Goal: Task Accomplishment & Management: Use online tool/utility

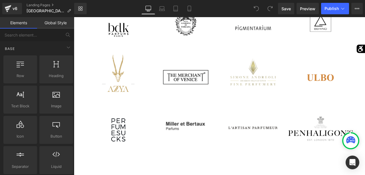
scroll to position [647, 0]
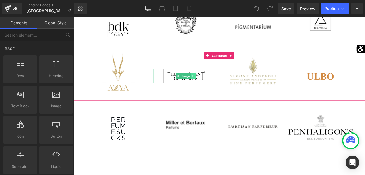
click at [214, 87] on icon at bounding box center [215, 86] width 3 height 3
click at [218, 87] on icon at bounding box center [218, 87] width 3 height 3
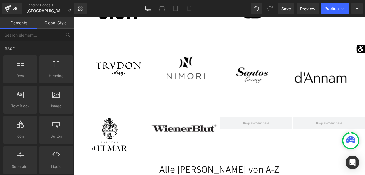
scroll to position [945, 0]
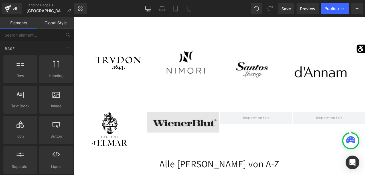
click at [179, 137] on img at bounding box center [203, 141] width 85 height 25
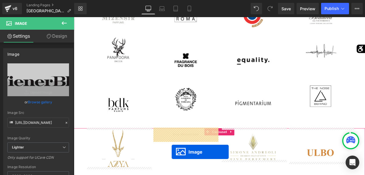
scroll to position [562, 0]
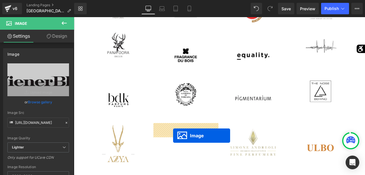
drag, startPoint x: 192, startPoint y: 141, endPoint x: 191, endPoint y: 157, distance: 16.3
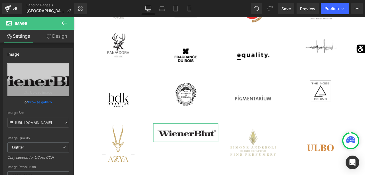
click at [43, 35] on link "Design" at bounding box center [56, 36] width 37 height 13
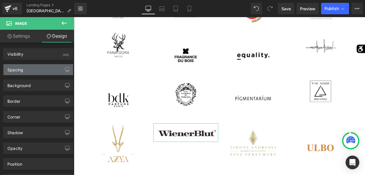
type input "0"
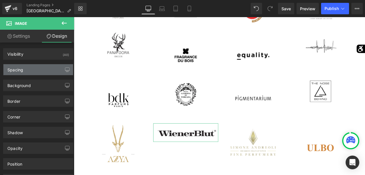
type input "0"
click at [38, 67] on div "Spacing" at bounding box center [38, 69] width 70 height 11
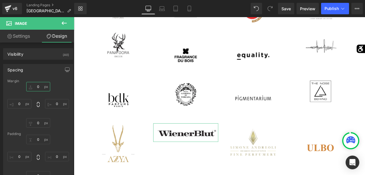
click at [34, 86] on input "0" at bounding box center [38, 86] width 24 height 9
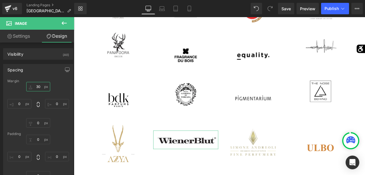
type input "3"
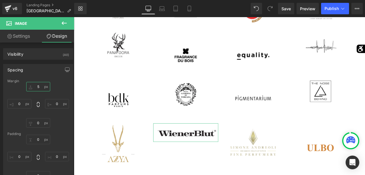
type input "50"
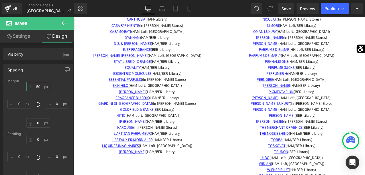
scroll to position [1229, 0]
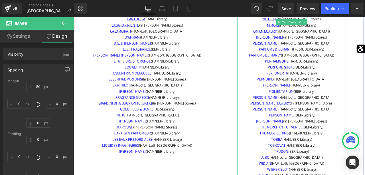
click at [365, 144] on p "THE MERCHANT OF VENICE (BER-Library)" at bounding box center [331, 147] width 129 height 7
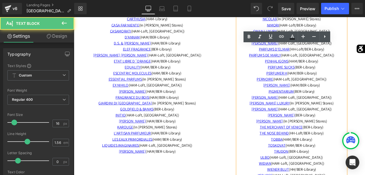
click at [365, 144] on p "THE MERCHANT OF VENICE (BER-Library)" at bounding box center [331, 147] width 129 height 7
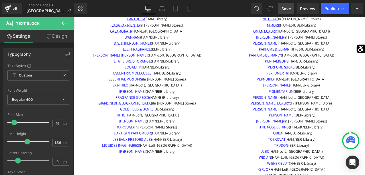
click at [292, 14] on link "Save" at bounding box center [286, 8] width 16 height 11
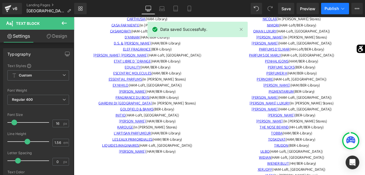
click at [329, 4] on button "Publish" at bounding box center [335, 8] width 28 height 11
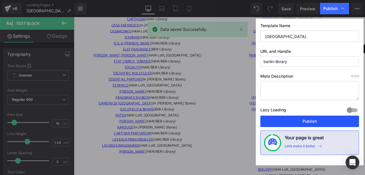
click at [318, 123] on button "Publish" at bounding box center [309, 120] width 99 height 11
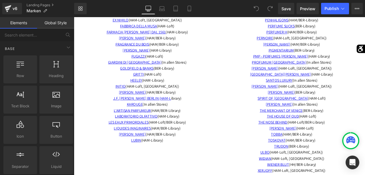
scroll to position [1775, 0]
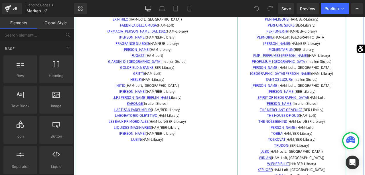
click at [365, 130] on span "THE MERCHANT OF VENICE (BER-Library)" at bounding box center [332, 127] width 76 height 6
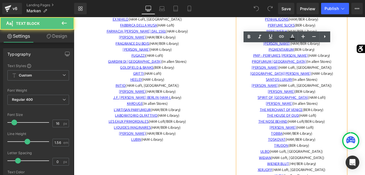
click at [365, 130] on span "THE MERCHANT OF VENICE (BER-Library)" at bounding box center [332, 127] width 76 height 6
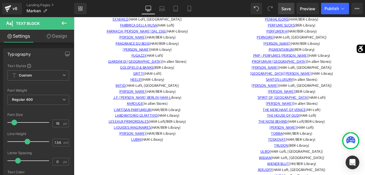
click at [289, 8] on span "Save" at bounding box center [285, 9] width 9 height 6
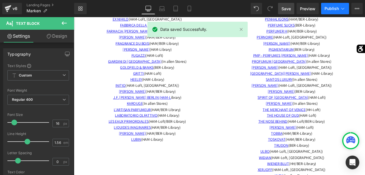
click at [330, 10] on span "Publish" at bounding box center [331, 8] width 14 height 5
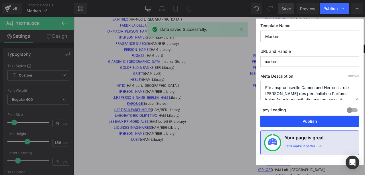
click at [302, 120] on button "Publish" at bounding box center [309, 120] width 99 height 11
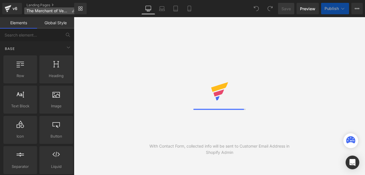
click at [72, 12] on icon at bounding box center [74, 11] width 4 height 4
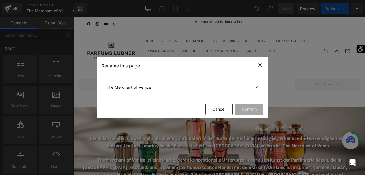
click at [261, 65] on icon at bounding box center [260, 64] width 7 height 7
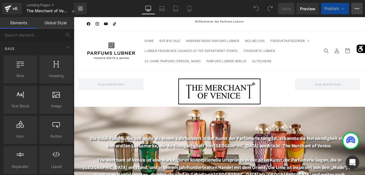
click at [357, 7] on icon at bounding box center [357, 8] width 5 height 5
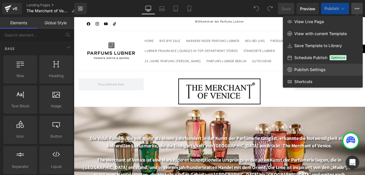
click at [315, 68] on span "Publish Settings" at bounding box center [309, 69] width 31 height 5
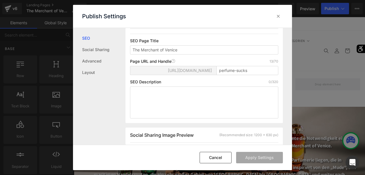
scroll to position [50, 0]
drag, startPoint x: 260, startPoint y: 75, endPoint x: 136, endPoint y: 59, distance: 125.0
click at [216, 66] on input "perfume-sucks" at bounding box center [247, 70] width 62 height 9
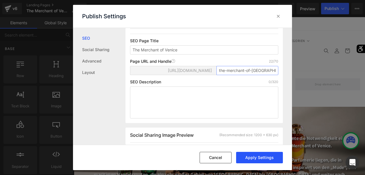
type input "the-merchant-of-venice"
click at [245, 158] on button "Apply Settings" at bounding box center [259, 157] width 47 height 11
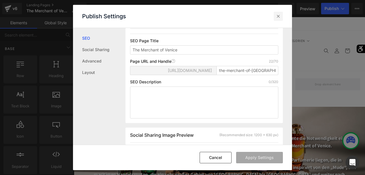
click at [278, 15] on icon at bounding box center [278, 16] width 6 height 6
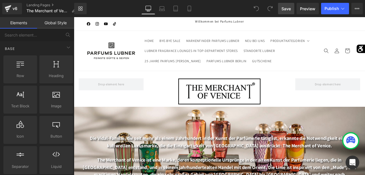
click at [290, 10] on span "Save" at bounding box center [285, 9] width 9 height 6
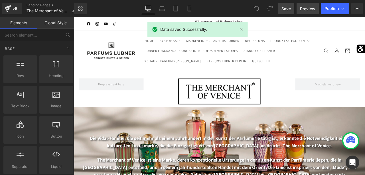
click at [306, 9] on span "Preview" at bounding box center [307, 9] width 15 height 6
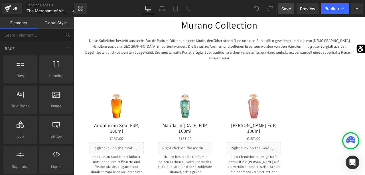
scroll to position [508, 0]
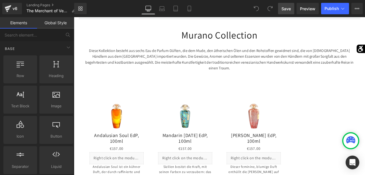
click at [338, 3] on div "Library Desktop Desktop Laptop Tablet Mobile Save Preview Publish Scheduled Vie…" at bounding box center [219, 8] width 291 height 17
click at [336, 9] on span "Publish" at bounding box center [331, 8] width 14 height 5
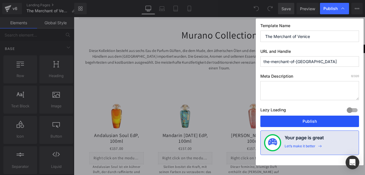
click at [314, 119] on button "Publish" at bounding box center [309, 120] width 99 height 11
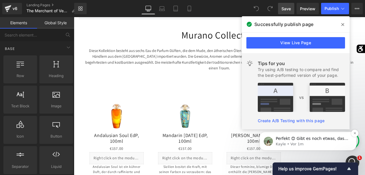
click at [312, 141] on div "Perfekt 😊 Gibt es noch etwas, das ich heute für Sie tun kann?" at bounding box center [312, 138] width 75 height 7
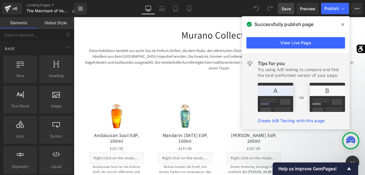
click at [343, 25] on icon at bounding box center [342, 24] width 3 height 3
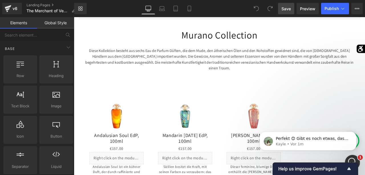
scroll to position [4, 0]
click at [348, 156] on div "Intercom-Nachrichtendienst öffnen" at bounding box center [351, 161] width 19 height 19
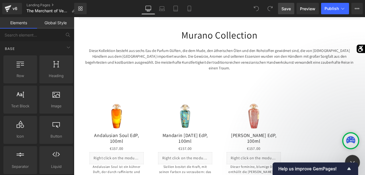
click at [348, 156] on div "Intercom-Nachrichtendienst schließen" at bounding box center [352, 162] width 14 height 14
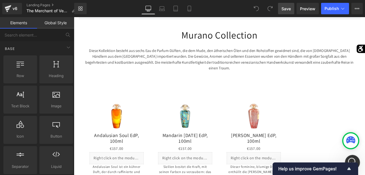
click at [350, 157] on icon "Intercom-Nachrichtendienst öffnen" at bounding box center [351, 161] width 9 height 9
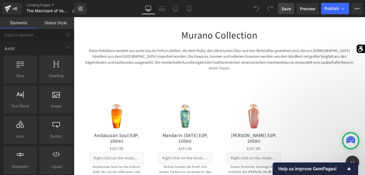
scroll to position [1004, 0]
click at [53, 44] on div "Intercom Messenger" at bounding box center [43, 39] width 76 height 9
click at [48, 35] on textarea "Nachricht senden..." at bounding box center [43, 30] width 76 height 10
type textarea "nein das war alles, danke dir!"
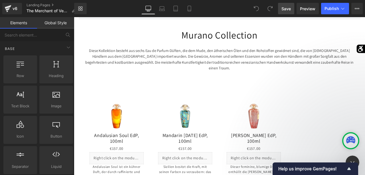
type textarea "hab einen schönen tag"
click at [79, 15] on icon "Schließen" at bounding box center [76, 17] width 5 height 5
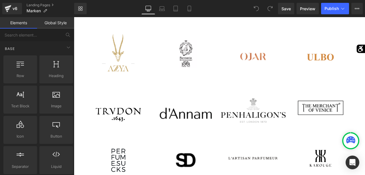
scroll to position [1088, 0]
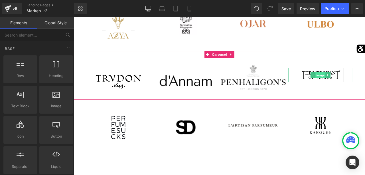
click at [364, 89] on span "Image" at bounding box center [366, 85] width 12 height 7
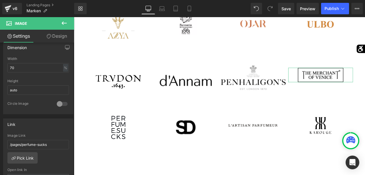
scroll to position [176, 0]
click at [32, 151] on link "Pick Link" at bounding box center [22, 156] width 30 height 11
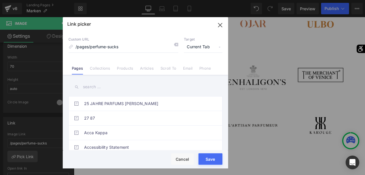
click at [106, 91] on input "text" at bounding box center [145, 86] width 154 height 13
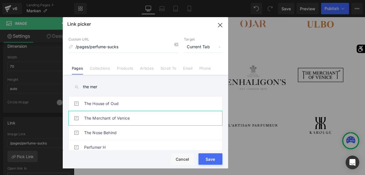
type input "the mer"
click at [118, 114] on link "The Merchant of Venice" at bounding box center [146, 118] width 125 height 14
type input "/pages/the-merchant-of-venice"
click at [207, 159] on button "Save" at bounding box center [210, 158] width 24 height 11
type input "/pages/the-merchant-of-venice"
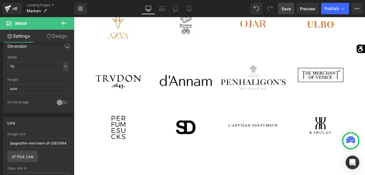
click at [289, 7] on span "Save" at bounding box center [285, 9] width 9 height 6
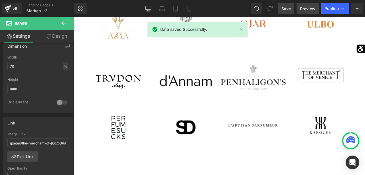
click at [306, 13] on link "Preview" at bounding box center [307, 8] width 22 height 11
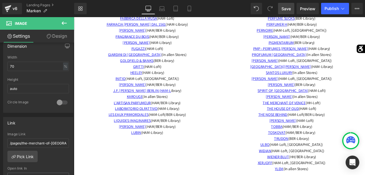
scroll to position [1787, 0]
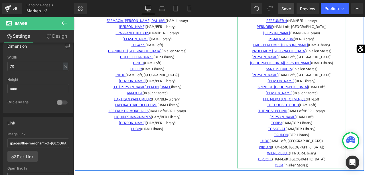
click at [354, 117] on span "THE MERCHANT OF VENICE (HH-Loft)" at bounding box center [332, 114] width 68 height 6
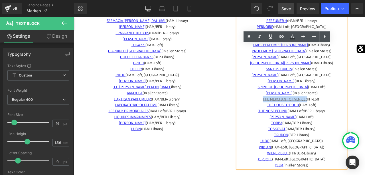
drag, startPoint x: 354, startPoint y: 119, endPoint x: 291, endPoint y: 119, distance: 62.7
click at [298, 117] on span "THE MERCHANT OF VENICE (HH-Loft)" at bounding box center [332, 114] width 68 height 6
click at [280, 39] on icon at bounding box center [281, 36] width 7 height 7
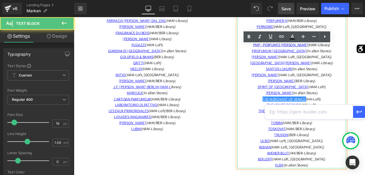
click at [365, 104] on p "SPIRIT OF DUBAI (HAM-Loft)" at bounding box center [331, 100] width 129 height 7
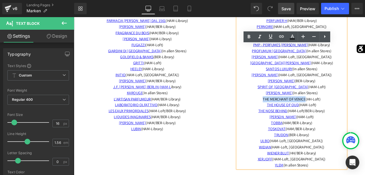
drag, startPoint x: 353, startPoint y: 119, endPoint x: 292, endPoint y: 119, distance: 61.0
click at [298, 117] on span "THE MERCHANT OF VENICE (HH-Loft)" at bounding box center [332, 114] width 68 height 6
click at [280, 38] on icon at bounding box center [281, 36] width 7 height 7
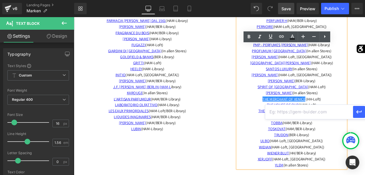
click at [292, 112] on input "text" at bounding box center [309, 112] width 88 height 14
paste input "https://parfumslubner.com/pages/the-merchant-of-venice"
type input "https://parfumslubner.com/pages/the-merchant-of-venice"
click at [356, 116] on button "button" at bounding box center [359, 112] width 12 height 12
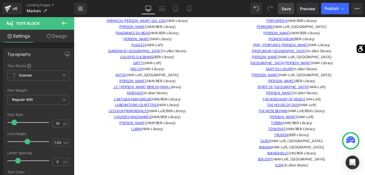
click at [287, 6] on span "Save" at bounding box center [285, 9] width 9 height 6
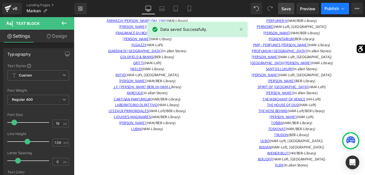
click at [327, 8] on span "Publish" at bounding box center [331, 8] width 14 height 5
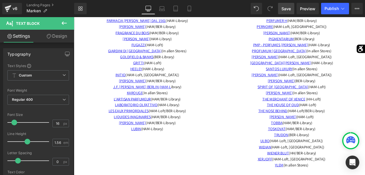
click at [310, 8] on span "Preview" at bounding box center [307, 9] width 15 height 6
click at [333, 12] on button "Publish" at bounding box center [335, 8] width 28 height 11
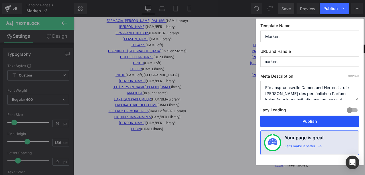
drag, startPoint x: 305, startPoint y: 123, endPoint x: 271, endPoint y: 115, distance: 35.5
click at [305, 123] on button "Publish" at bounding box center [309, 120] width 99 height 11
